Goal: Navigation & Orientation: Find specific page/section

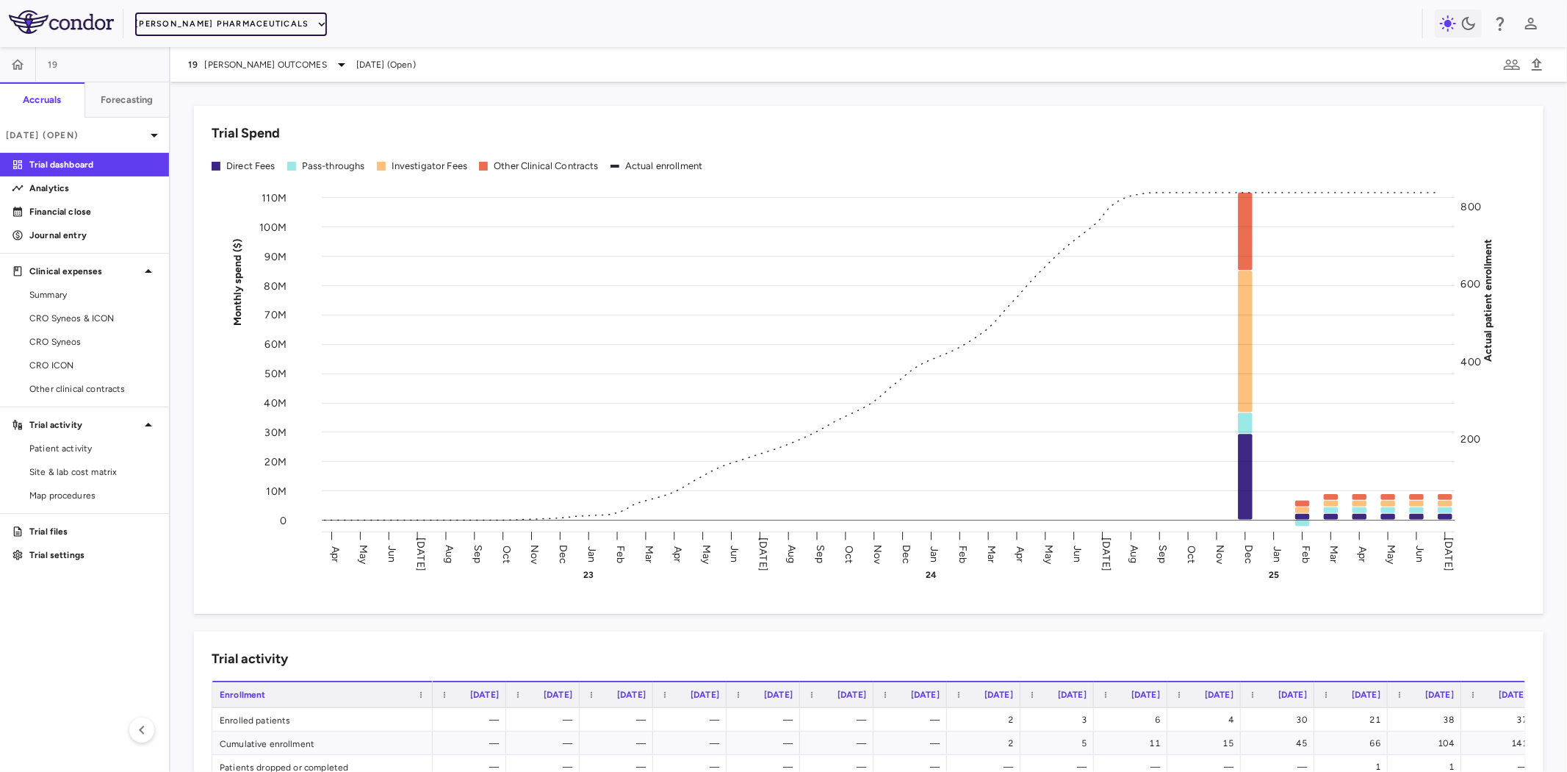
click at [245, 22] on button "Madrigal Pharmaceuticals" at bounding box center [230, 24] width 191 height 24
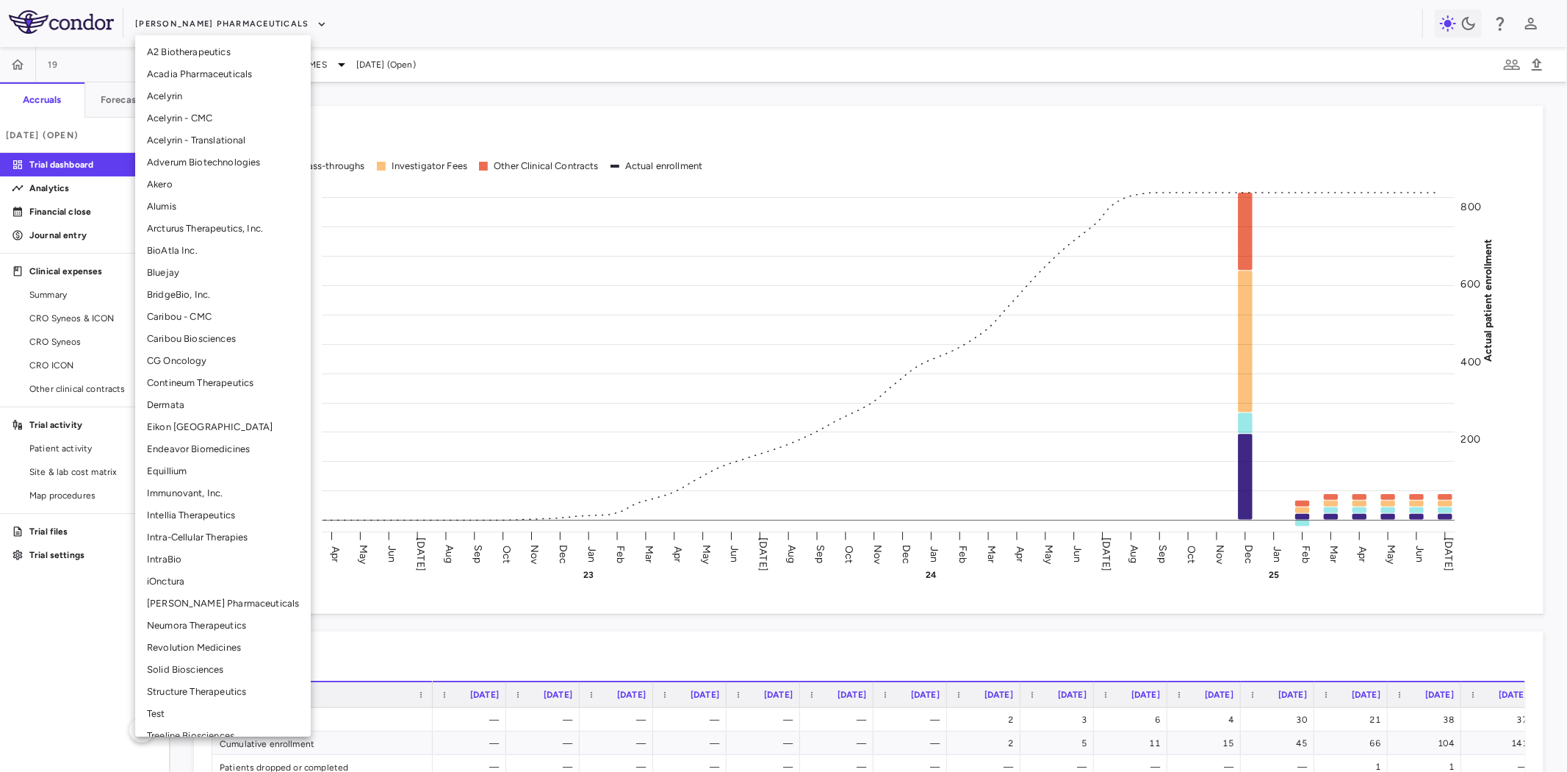
click at [179, 295] on li "BridgeBio, Inc." at bounding box center [223, 295] width 176 height 22
